Goal: Information Seeking & Learning: Check status

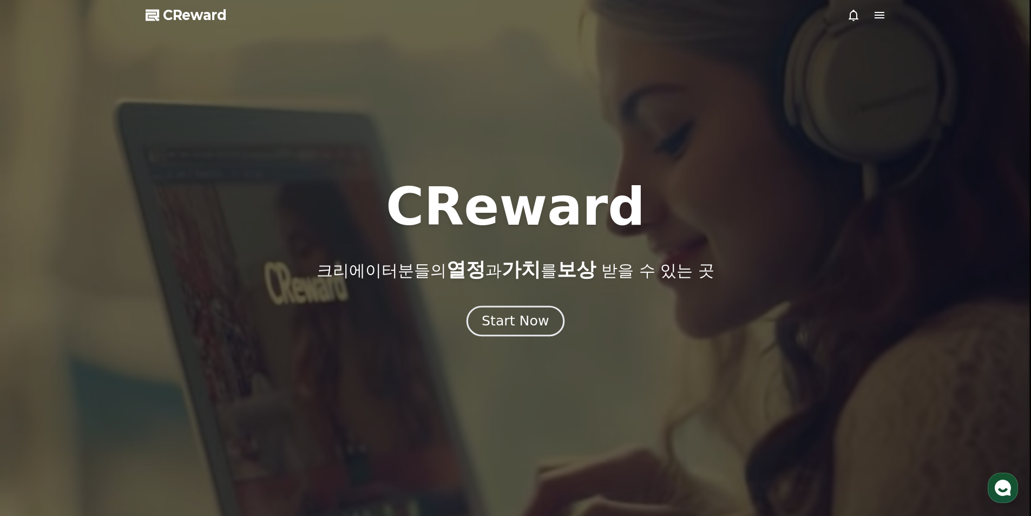
click at [520, 320] on div "Start Now" at bounding box center [515, 321] width 67 height 18
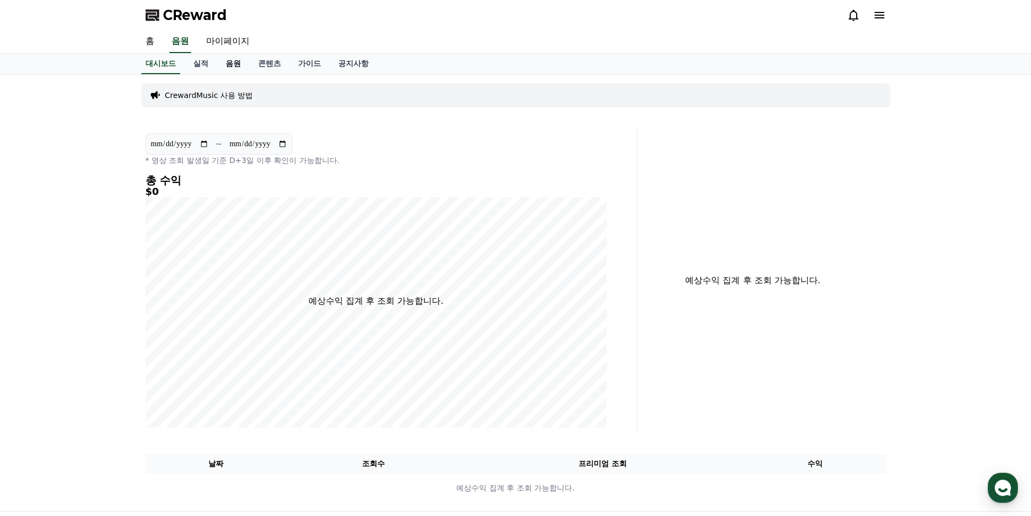
click at [230, 64] on link "음원" at bounding box center [233, 64] width 32 height 21
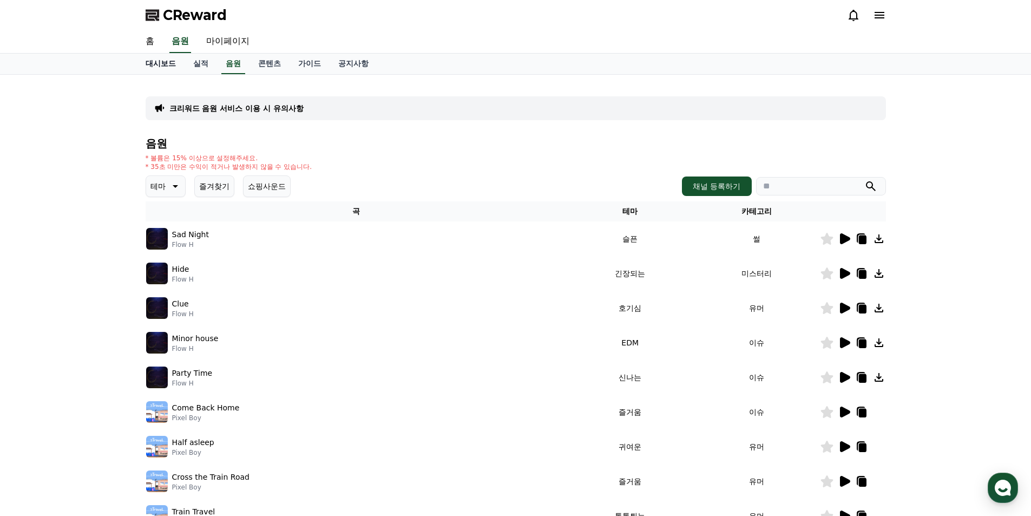
click at [159, 64] on link "대시보드" at bounding box center [161, 64] width 48 height 21
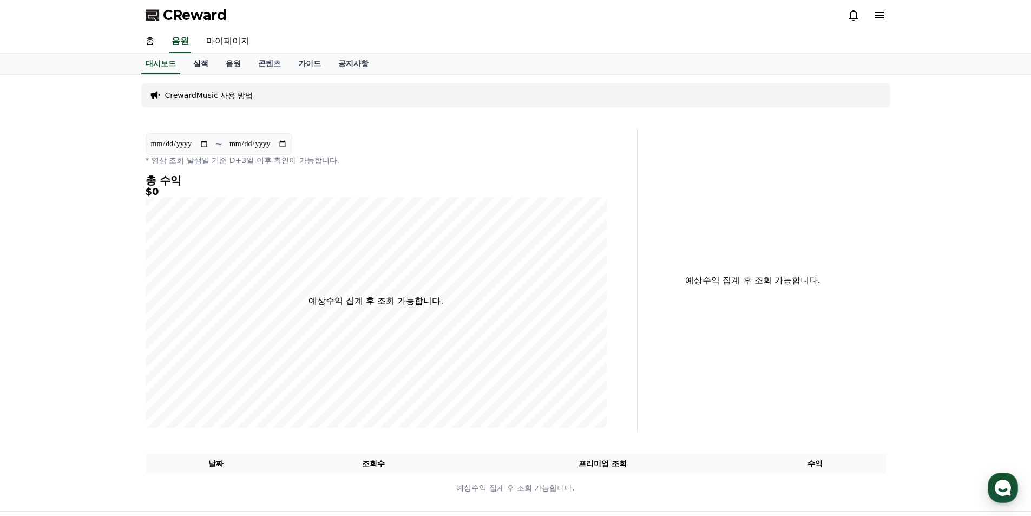
click at [201, 63] on link "실적" at bounding box center [201, 64] width 32 height 21
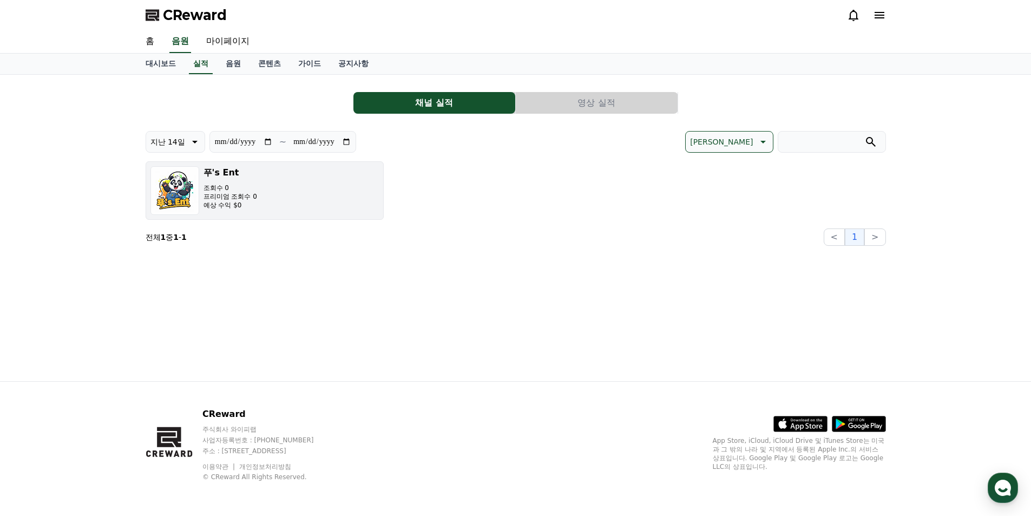
click at [310, 203] on button "푸's Ent 조회수 0 프리미엄 조회수 0 예상 수익 $0" at bounding box center [265, 190] width 238 height 58
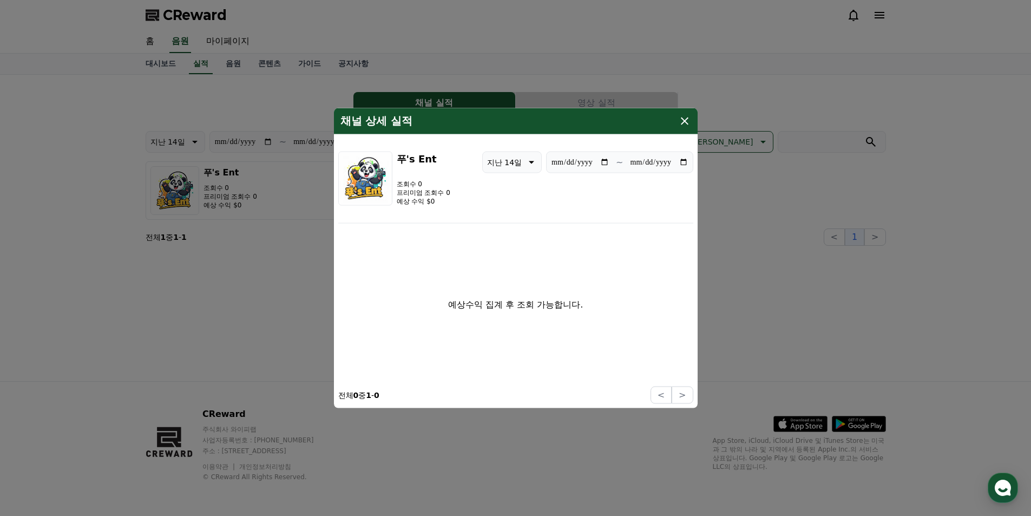
click at [689, 119] on icon "modal" at bounding box center [684, 120] width 13 height 13
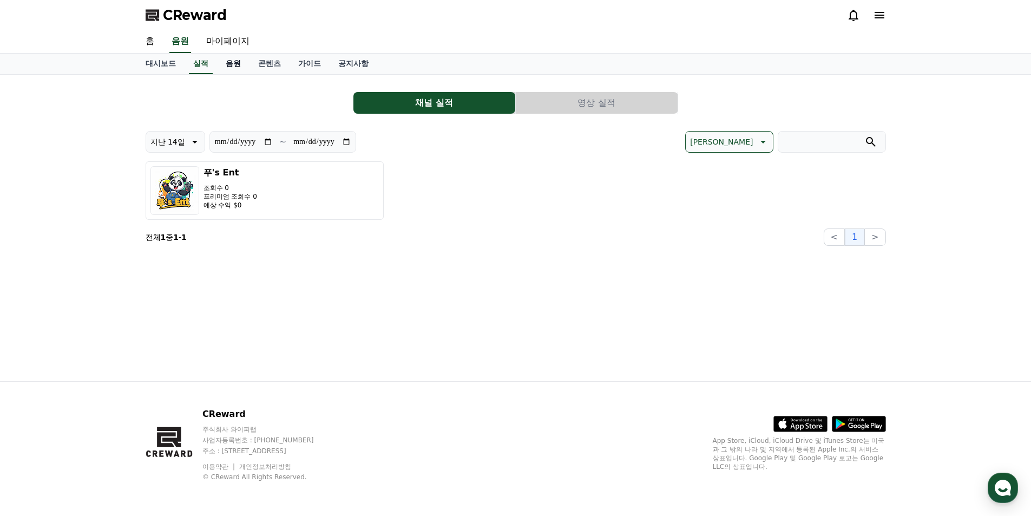
click at [230, 54] on link "음원" at bounding box center [233, 64] width 32 height 21
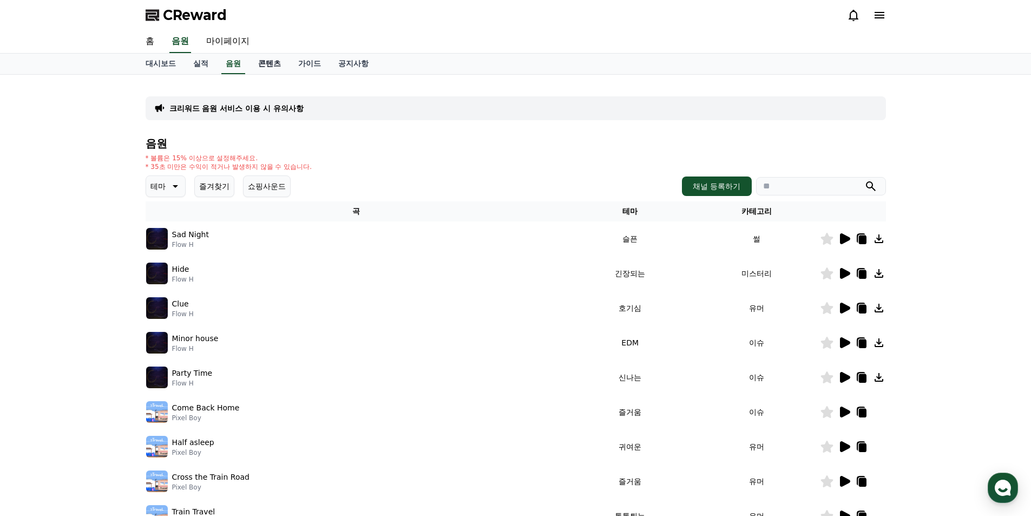
click at [266, 64] on link "콘텐츠" at bounding box center [269, 64] width 40 height 21
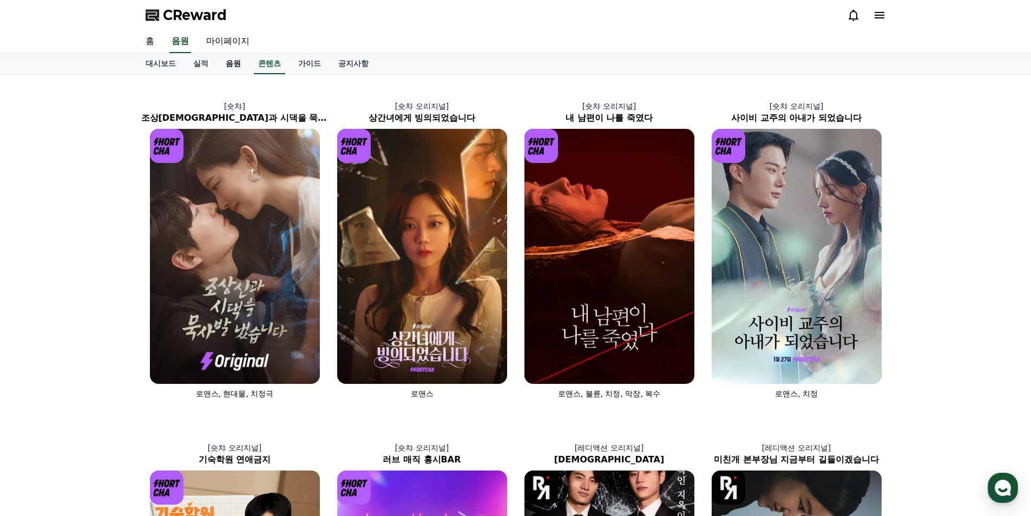
click at [239, 62] on link "음원" at bounding box center [233, 64] width 32 height 21
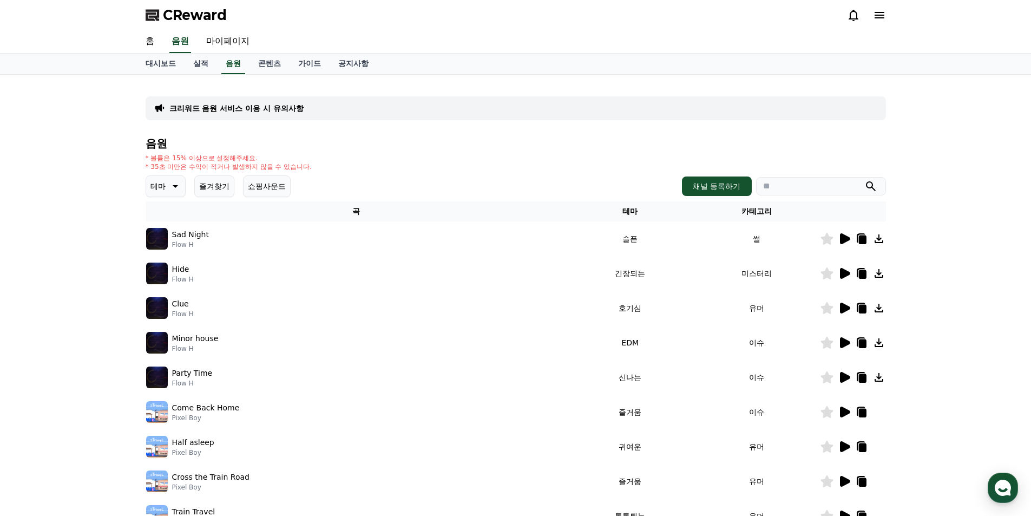
click at [170, 180] on button "테마" at bounding box center [166, 186] width 40 height 22
click at [444, 119] on div "크리워드 음원 서비스 이용 시 유의사항" at bounding box center [516, 108] width 740 height 24
